Goal: Task Accomplishment & Management: Manage account settings

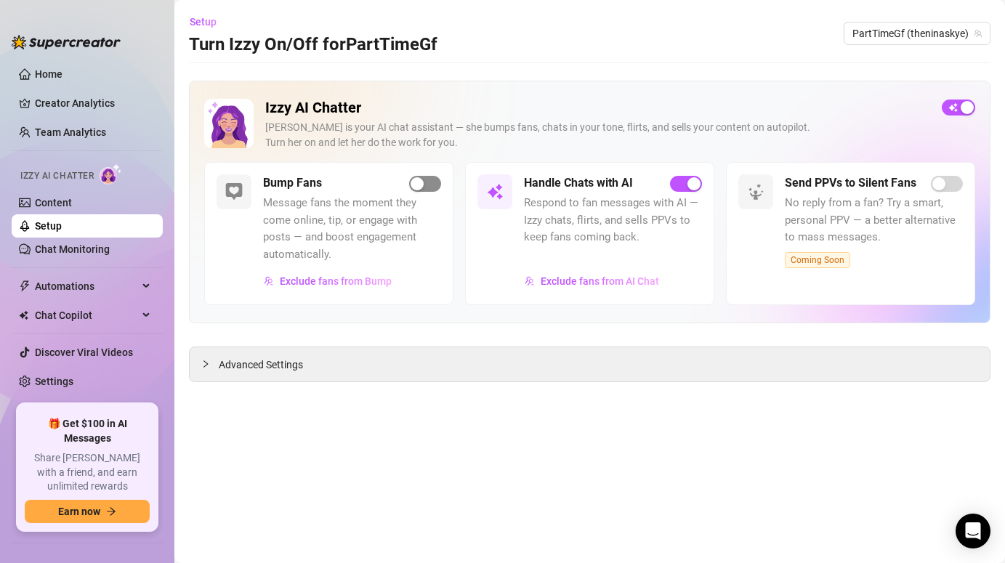
click at [419, 188] on div "button" at bounding box center [417, 183] width 13 height 13
click at [430, 183] on div "button" at bounding box center [433, 183] width 13 height 13
click at [84, 96] on link "Creator Analytics" at bounding box center [93, 103] width 116 height 23
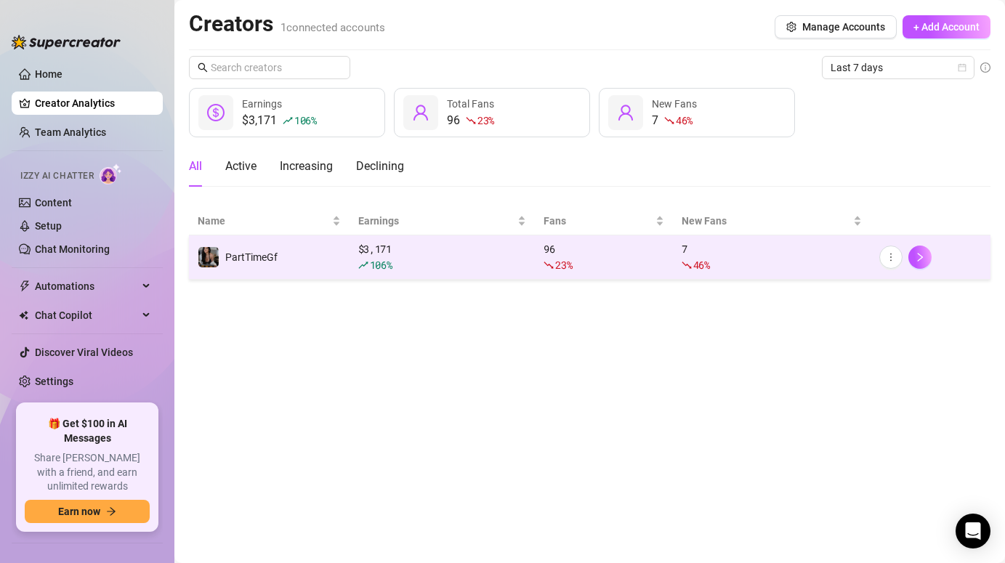
click at [403, 262] on div "106 %" at bounding box center [442, 265] width 169 height 16
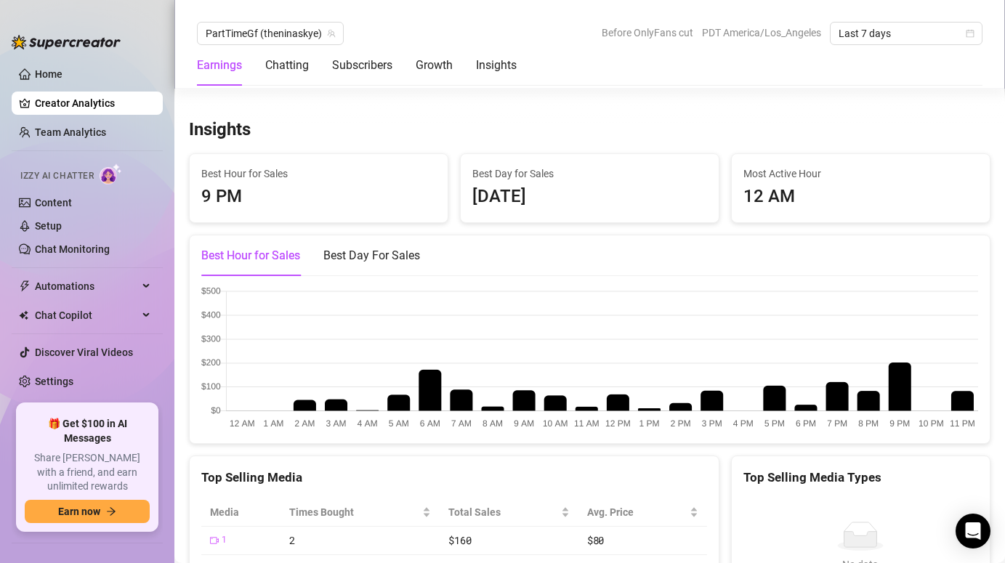
scroll to position [2121, 0]
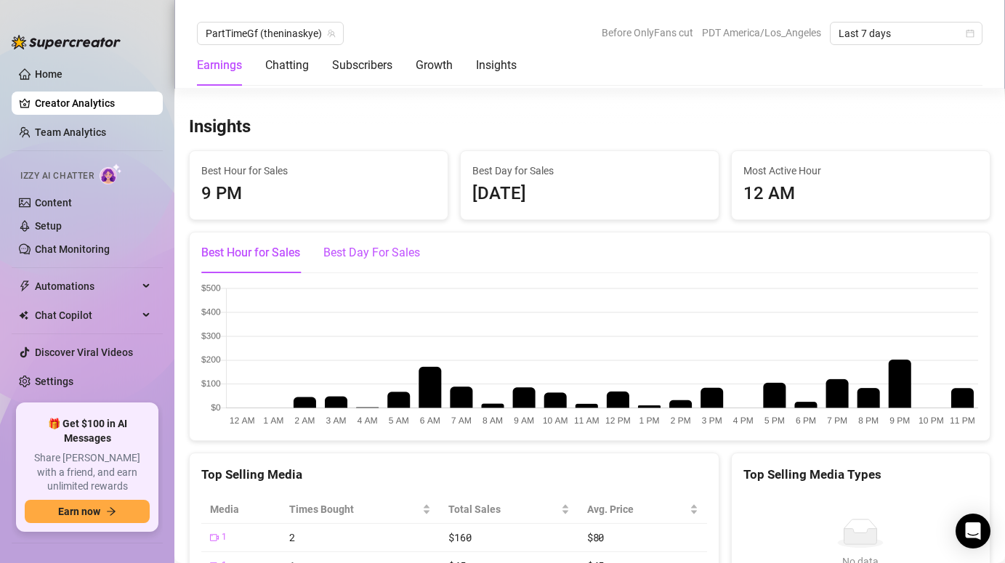
click at [373, 251] on div "Best Day For Sales" at bounding box center [371, 252] width 97 height 17
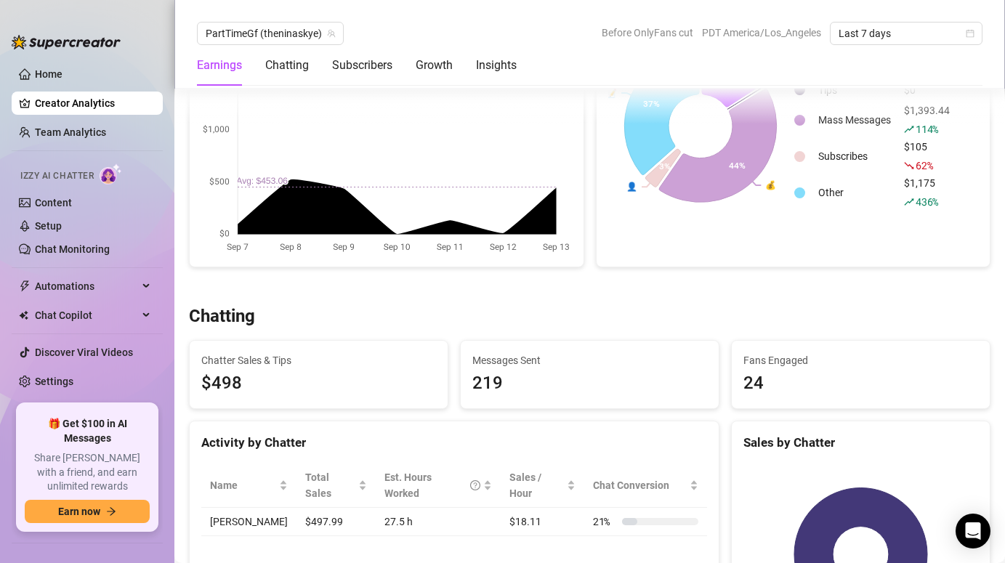
scroll to position [0, 0]
